Goal: Use online tool/utility: Utilize a website feature to perform a specific function

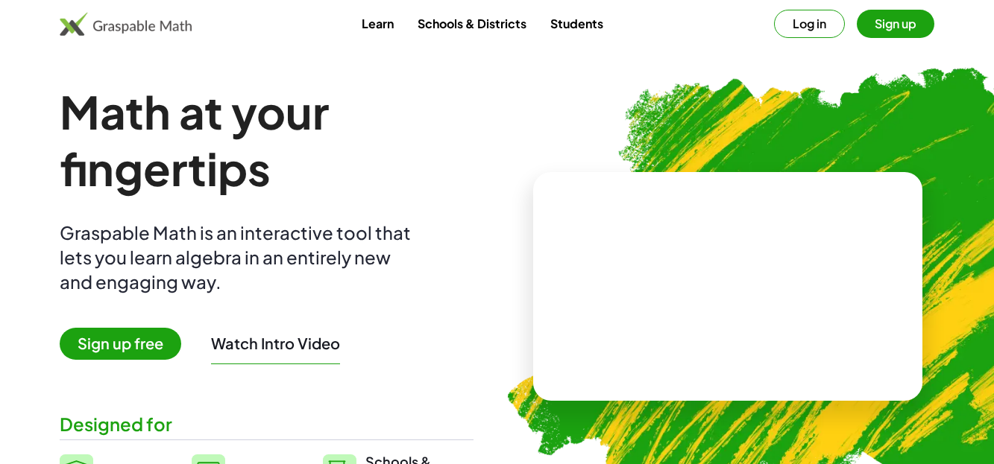
click at [819, 22] on button "Log in" at bounding box center [809, 24] width 71 height 28
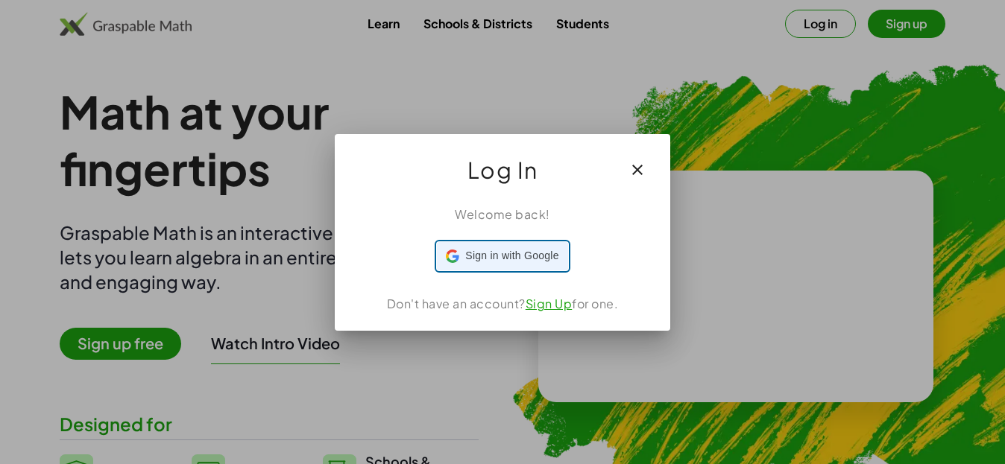
click at [513, 258] on span "Sign in with Google" at bounding box center [511, 256] width 93 height 16
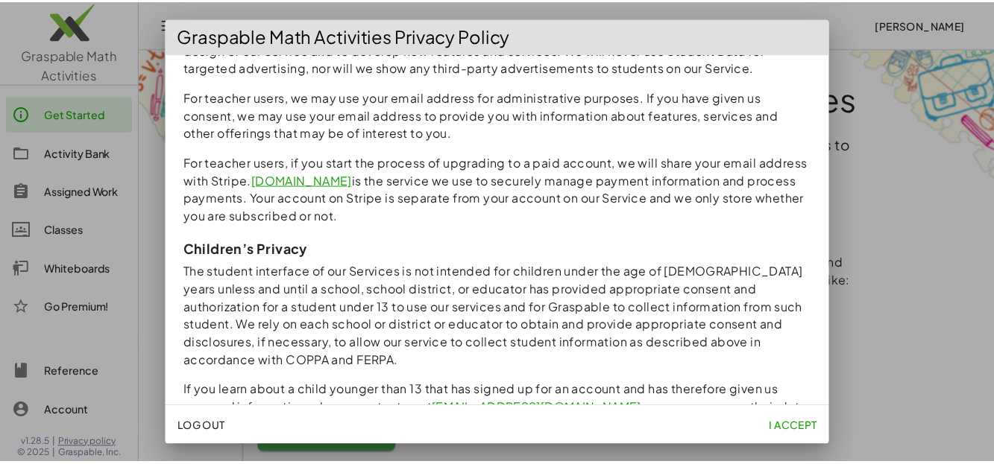
scroll to position [969, 0]
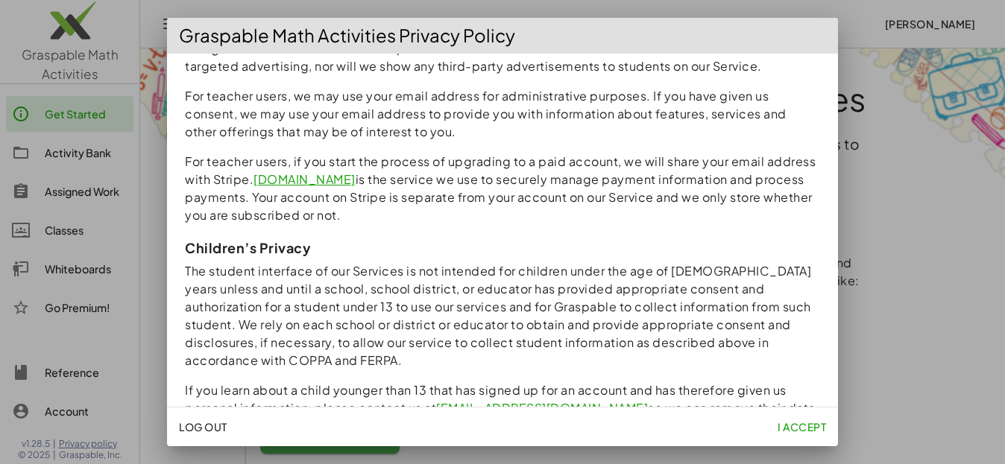
click at [801, 427] on span "I accept" at bounding box center [801, 426] width 48 height 13
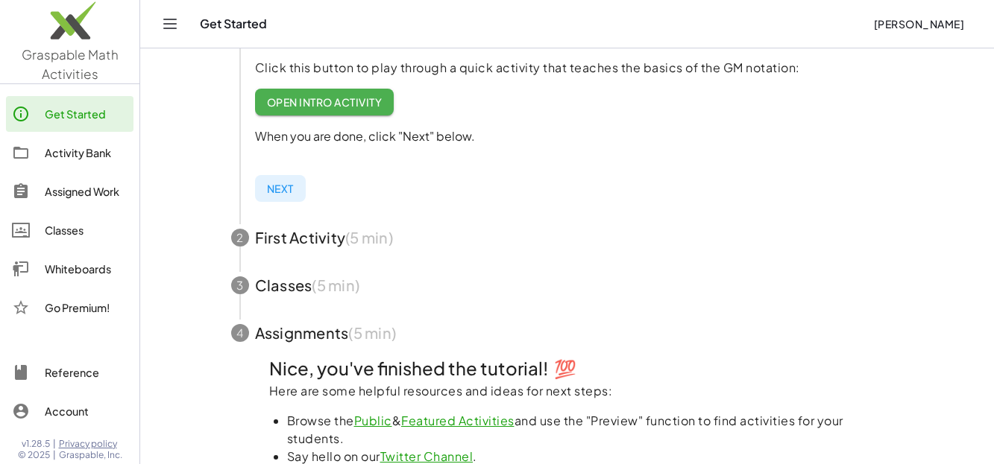
scroll to position [268, 0]
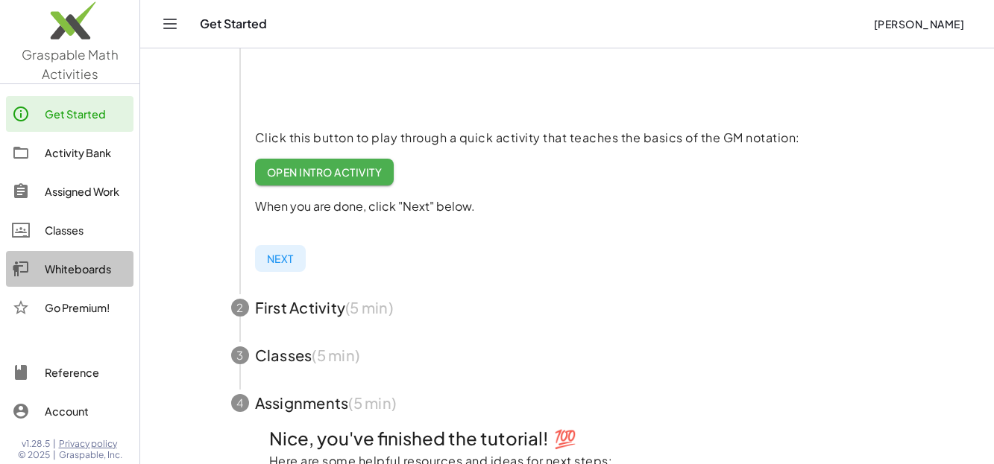
click at [71, 268] on div "Whiteboards" at bounding box center [86, 269] width 83 height 18
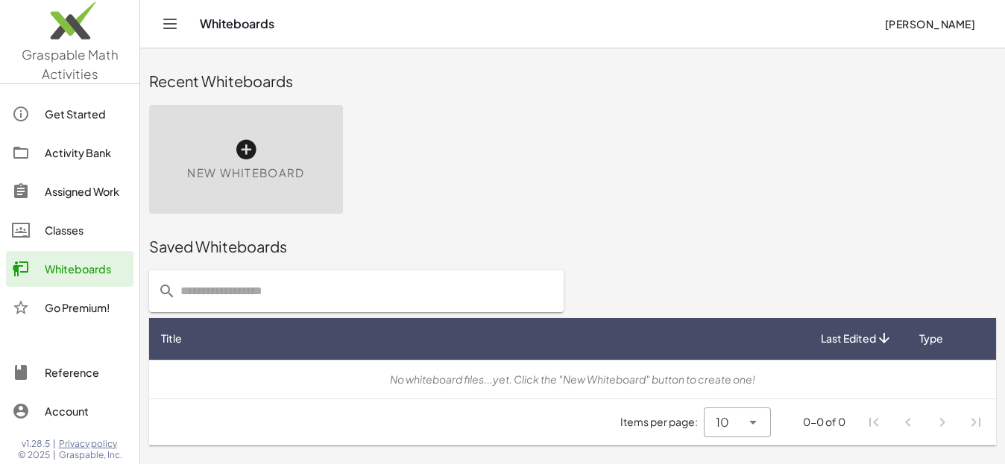
click at [246, 145] on icon at bounding box center [246, 150] width 24 height 24
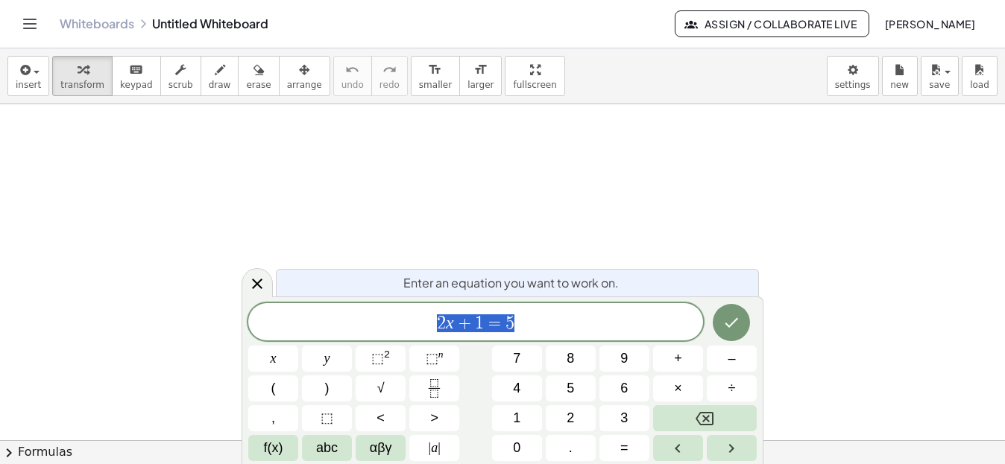
scroll to position [149, 0]
drag, startPoint x: 524, startPoint y: 318, endPoint x: 531, endPoint y: 313, distance: 8.1
click at [525, 318] on span "2 x + 1 = 5 ​" at bounding box center [475, 323] width 455 height 21
click at [572, 386] on span "5" at bounding box center [570, 389] width 7 height 20
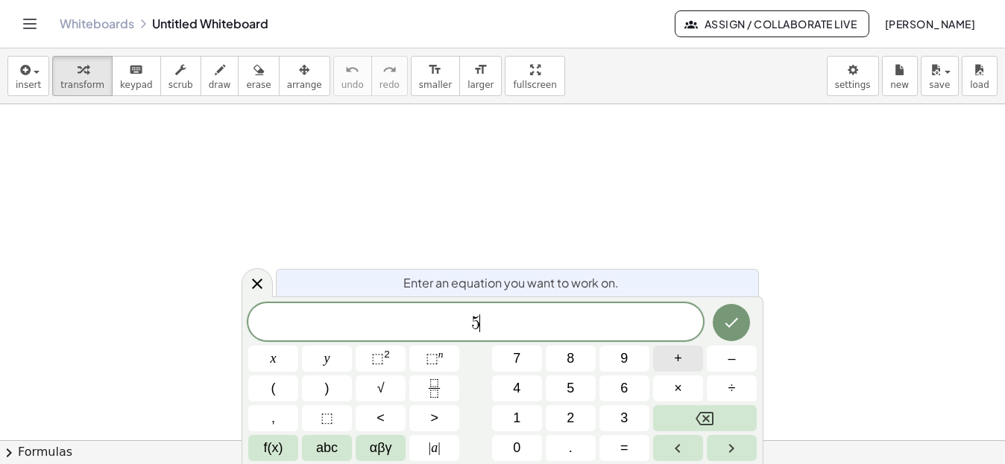
click at [681, 359] on span "+" at bounding box center [678, 359] width 8 height 20
click at [738, 367] on button "–" at bounding box center [732, 359] width 50 height 26
click at [625, 420] on span "3" at bounding box center [623, 418] width 7 height 20
click at [624, 449] on span "=" at bounding box center [624, 448] width 8 height 20
click at [727, 326] on icon "Done" at bounding box center [731, 323] width 18 height 18
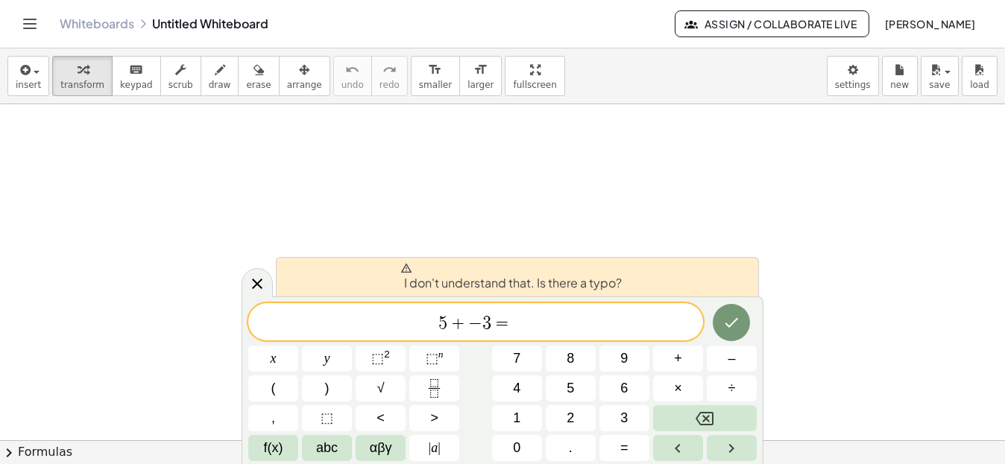
click at [529, 314] on span "5 + − 3 = ​" at bounding box center [475, 323] width 455 height 21
click at [704, 420] on icon "Backspace" at bounding box center [704, 418] width 18 height 13
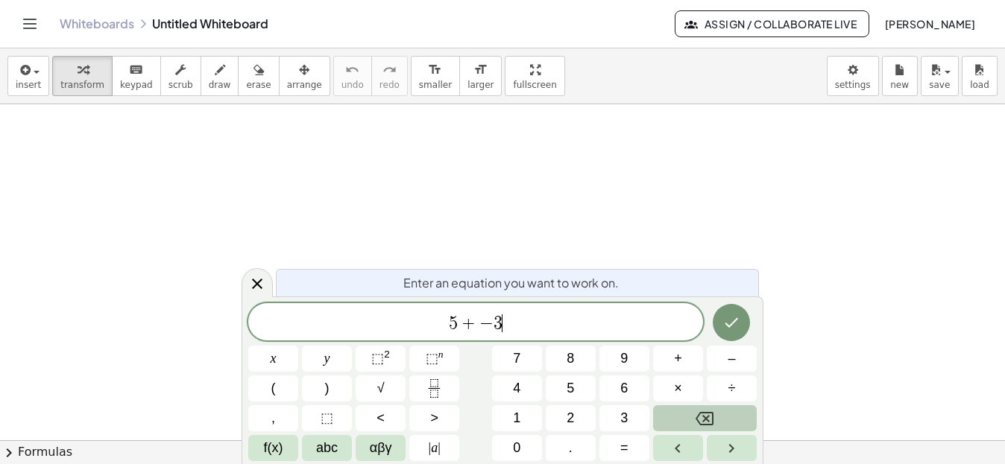
click at [704, 420] on icon "Backspace" at bounding box center [704, 418] width 18 height 13
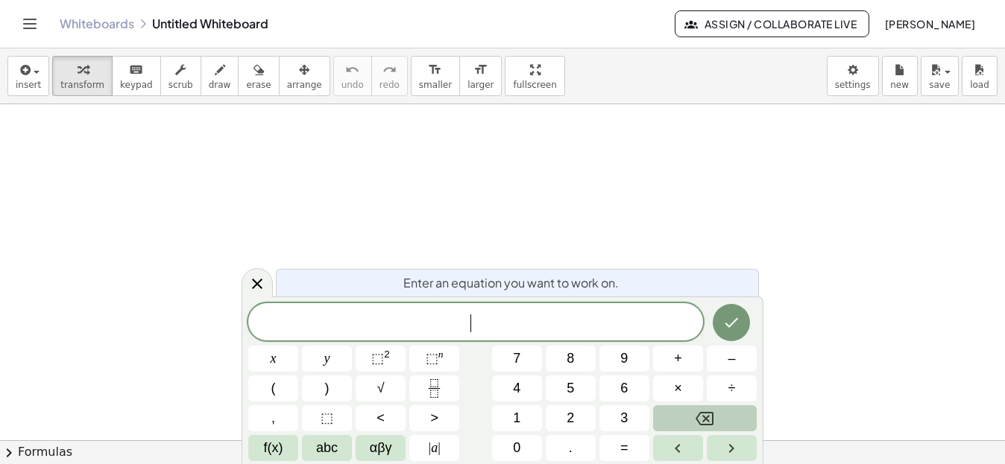
click at [704, 420] on icon "Backspace" at bounding box center [704, 419] width 18 height 18
click at [129, 75] on icon "keyboard" at bounding box center [136, 70] width 14 height 18
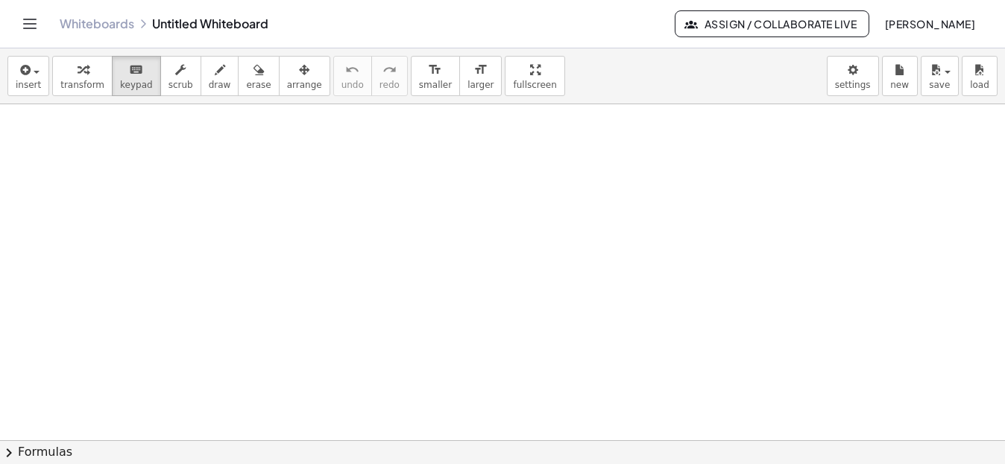
scroll to position [0, 0]
click at [129, 77] on icon "keyboard" at bounding box center [136, 70] width 14 height 18
click at [129, 66] on icon "keyboard" at bounding box center [136, 70] width 14 height 18
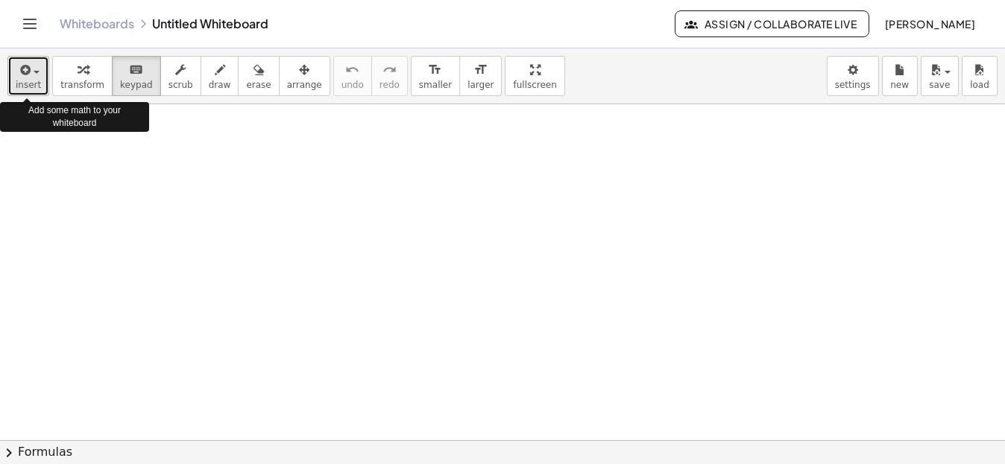
click at [32, 70] on div "button" at bounding box center [28, 69] width 25 height 18
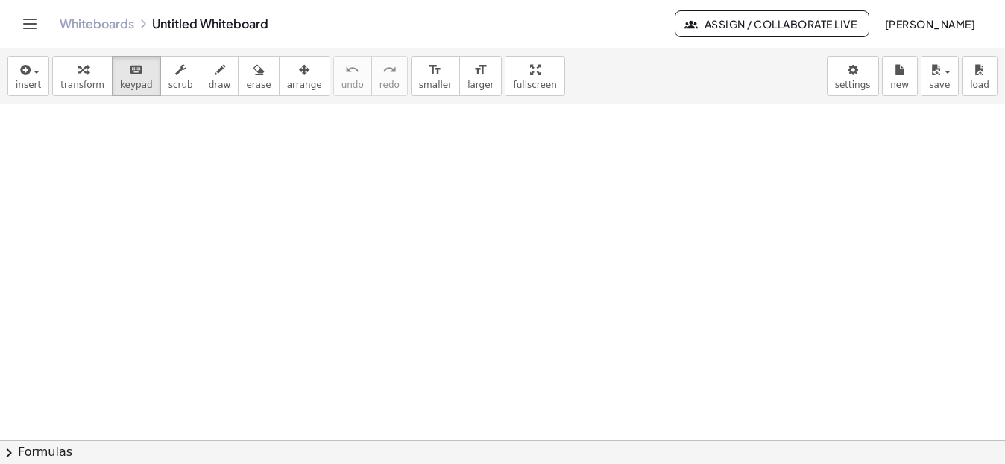
drag, startPoint x: 502, startPoint y: 221, endPoint x: 198, endPoint y: 506, distance: 417.7
